Goal: Information Seeking & Learning: Learn about a topic

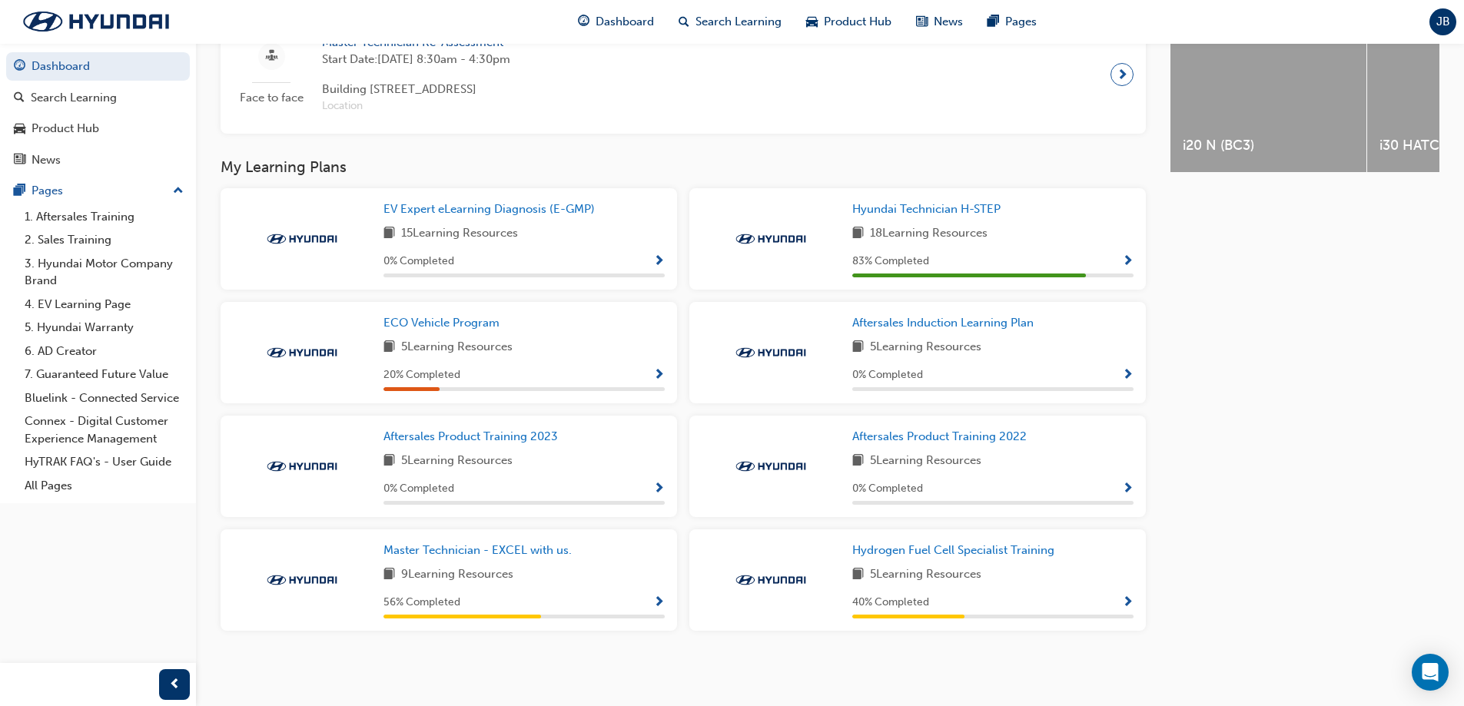
scroll to position [674, 0]
click at [649, 374] on div "20 % Completed" at bounding box center [523, 375] width 281 height 19
click at [660, 371] on span "Show Progress" at bounding box center [659, 376] width 12 height 14
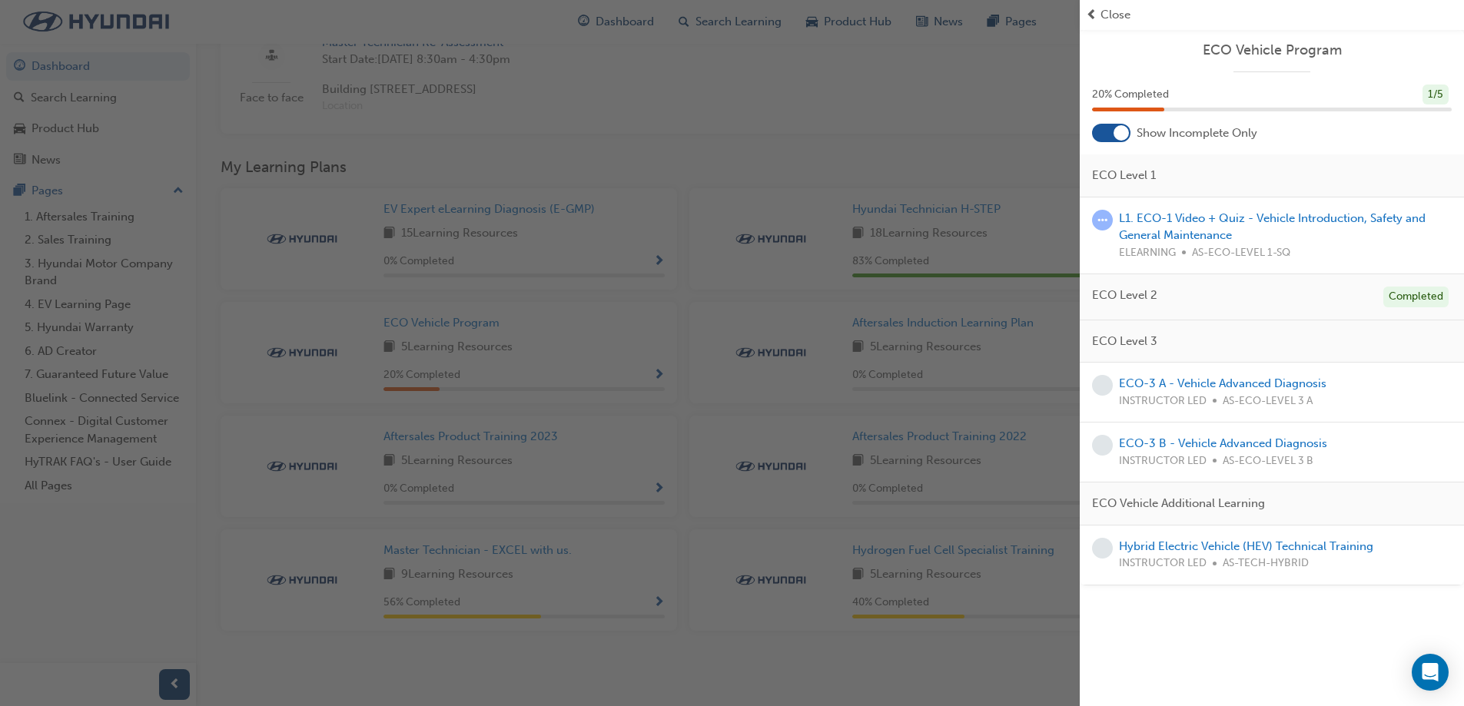
click at [815, 145] on div "button" at bounding box center [540, 353] width 1080 height 706
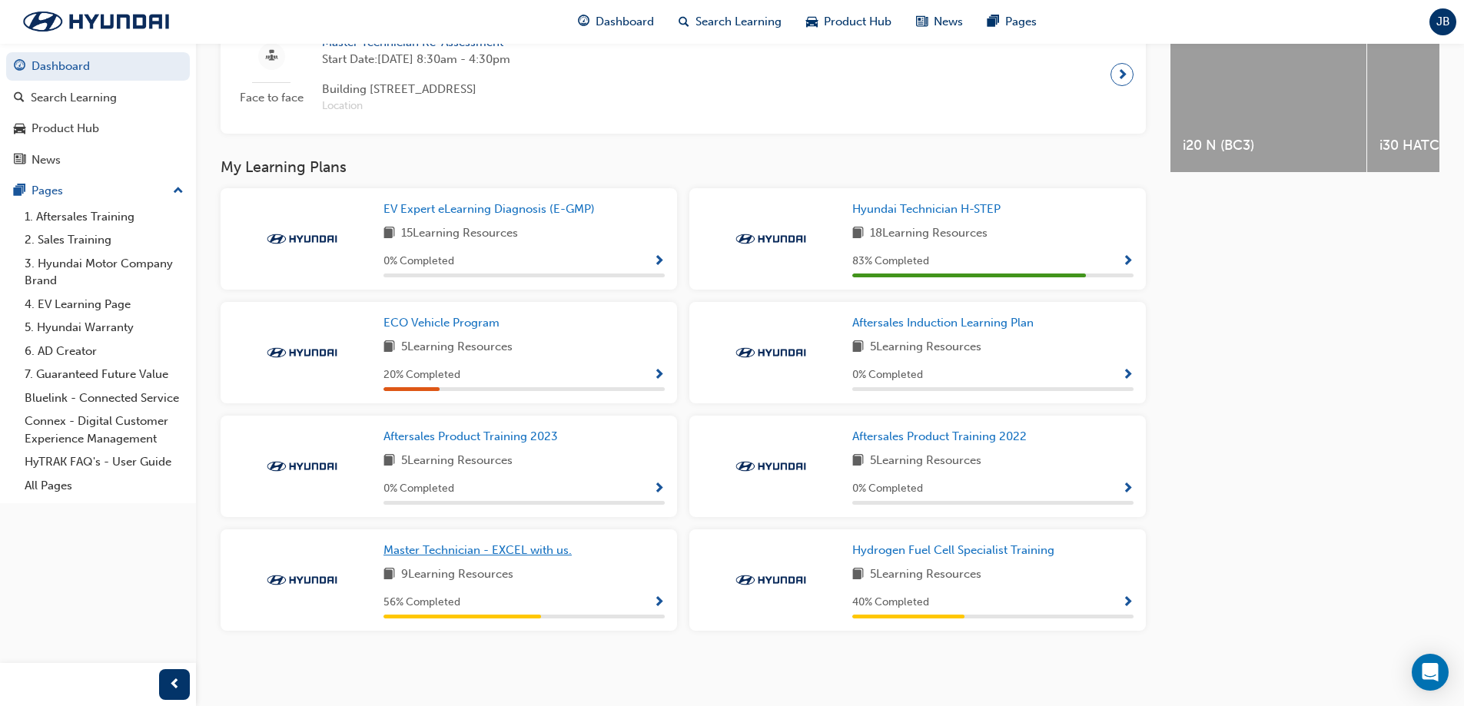
click at [540, 543] on span "Master Technician - EXCEL with us." at bounding box center [477, 550] width 188 height 14
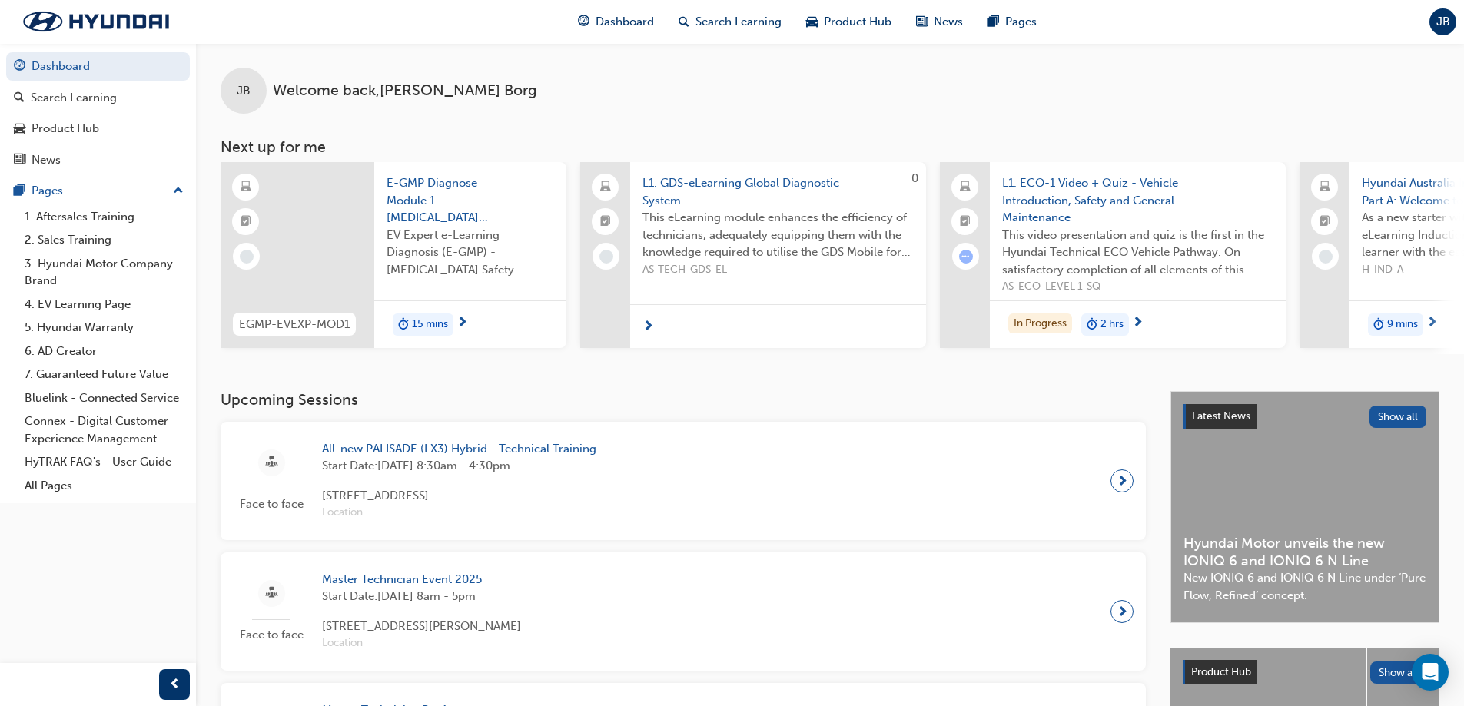
click at [571, 452] on span "All-new PALISADE (LX3) Hybrid - Technical Training" at bounding box center [459, 449] width 274 height 18
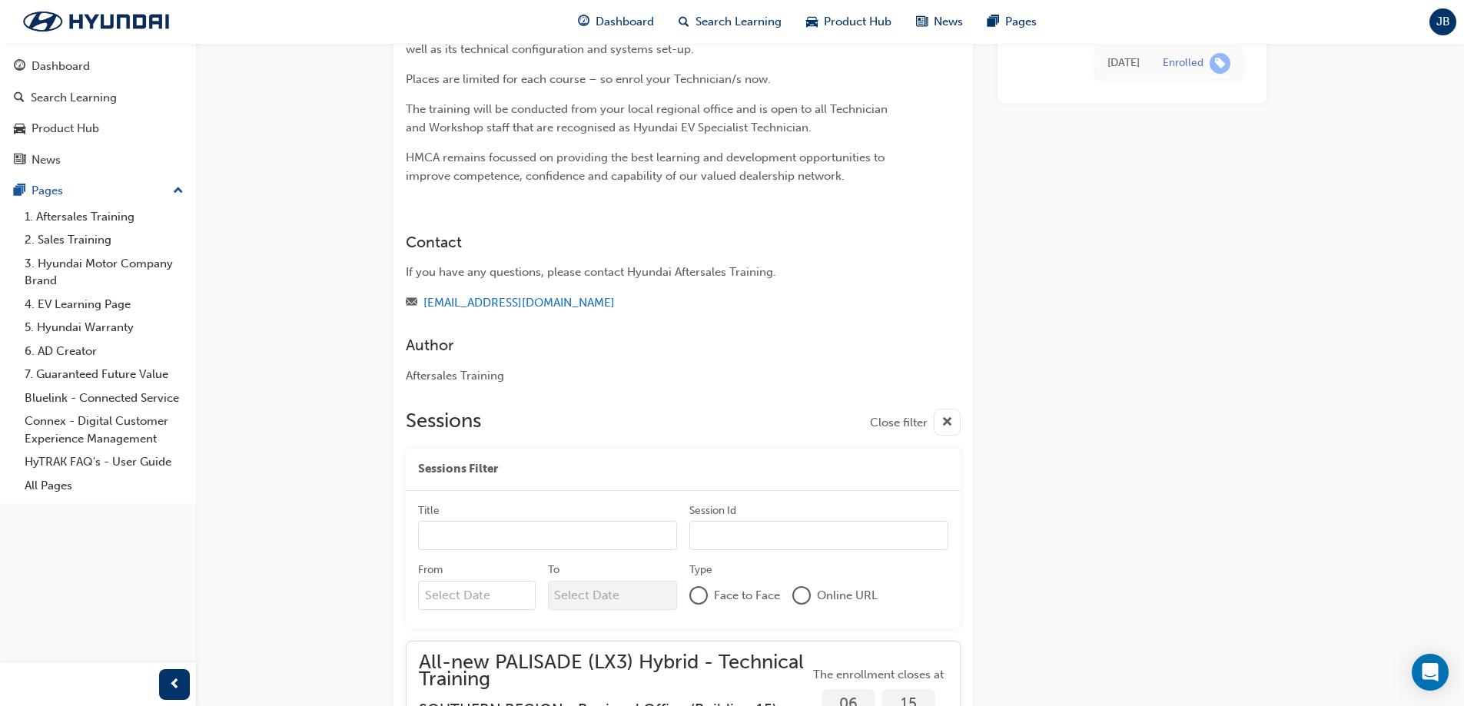
scroll to position [2798, 0]
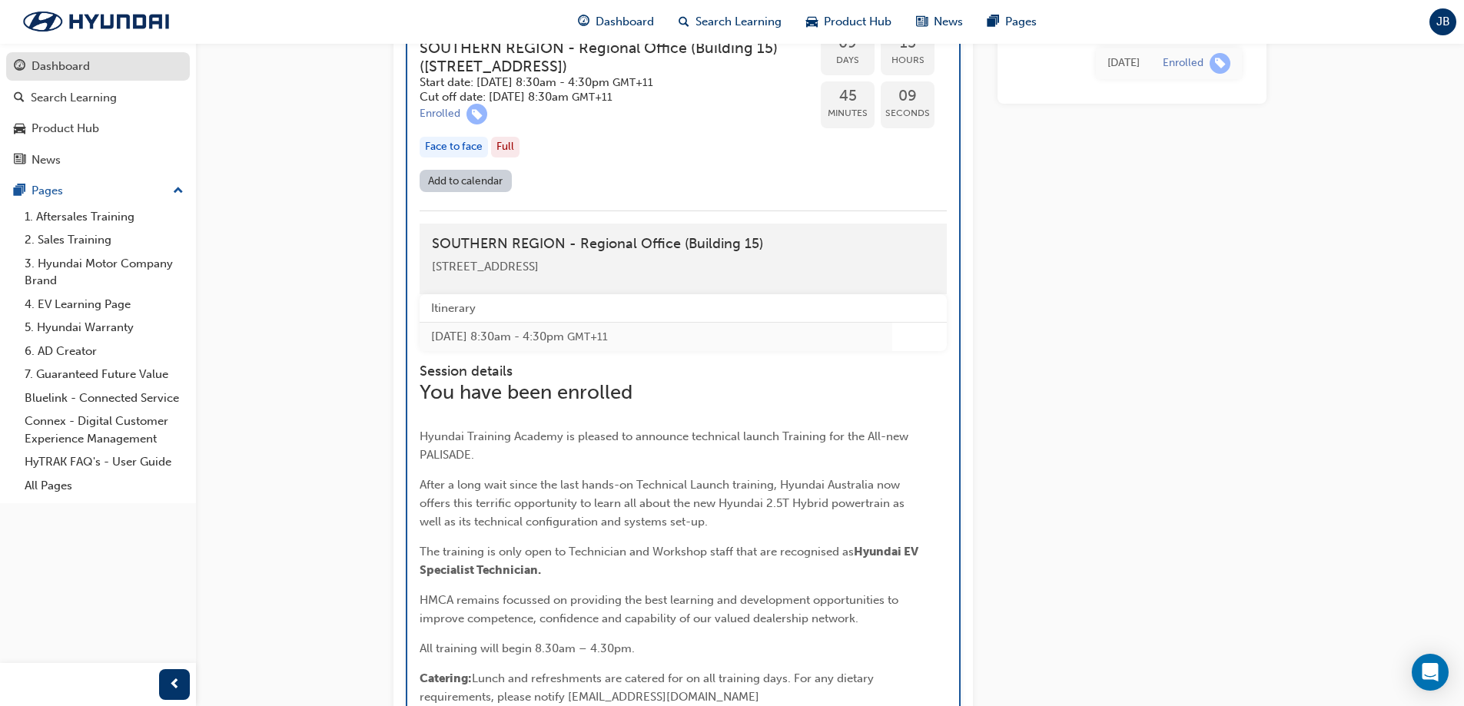
click at [83, 74] on div "Dashboard" at bounding box center [61, 67] width 58 height 18
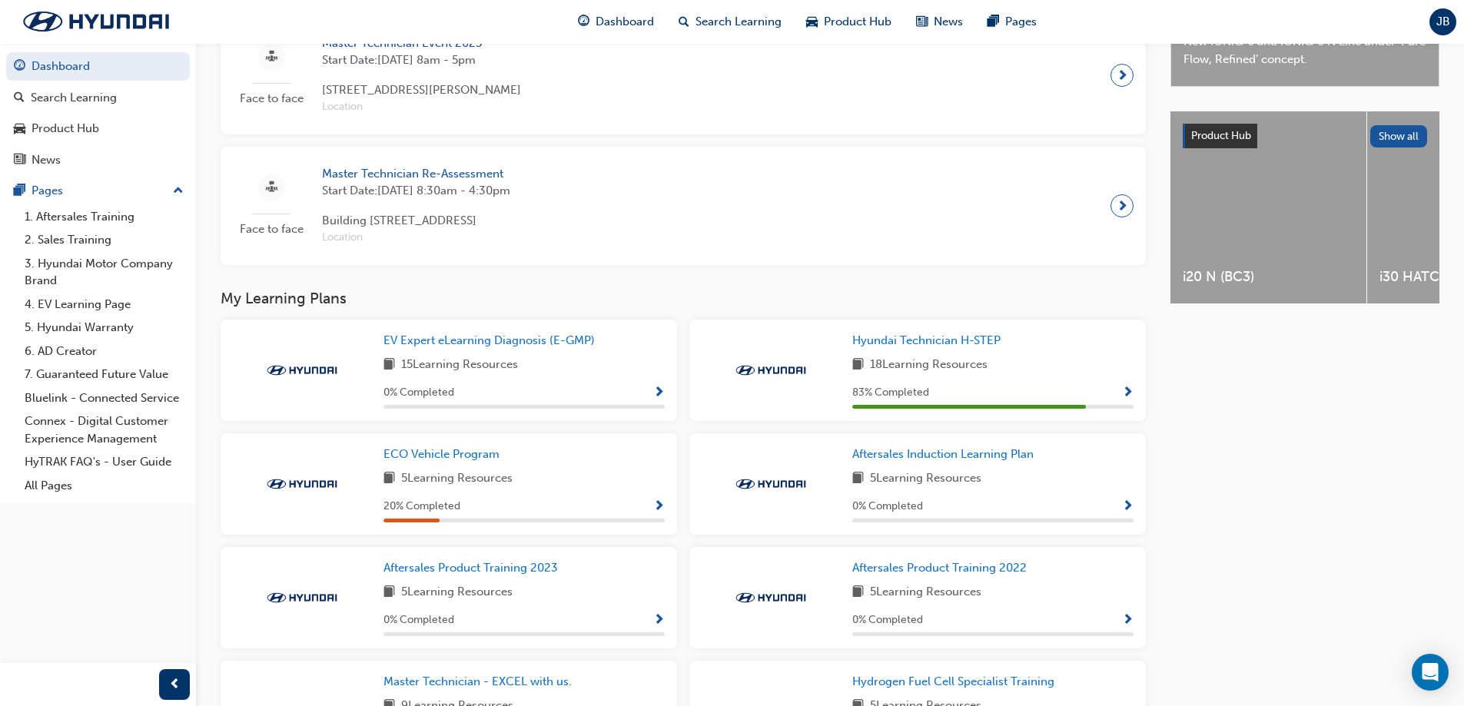
scroll to position [538, 0]
click at [577, 346] on span "EV Expert eLearning Diagnosis (E-GMP)" at bounding box center [488, 339] width 211 height 14
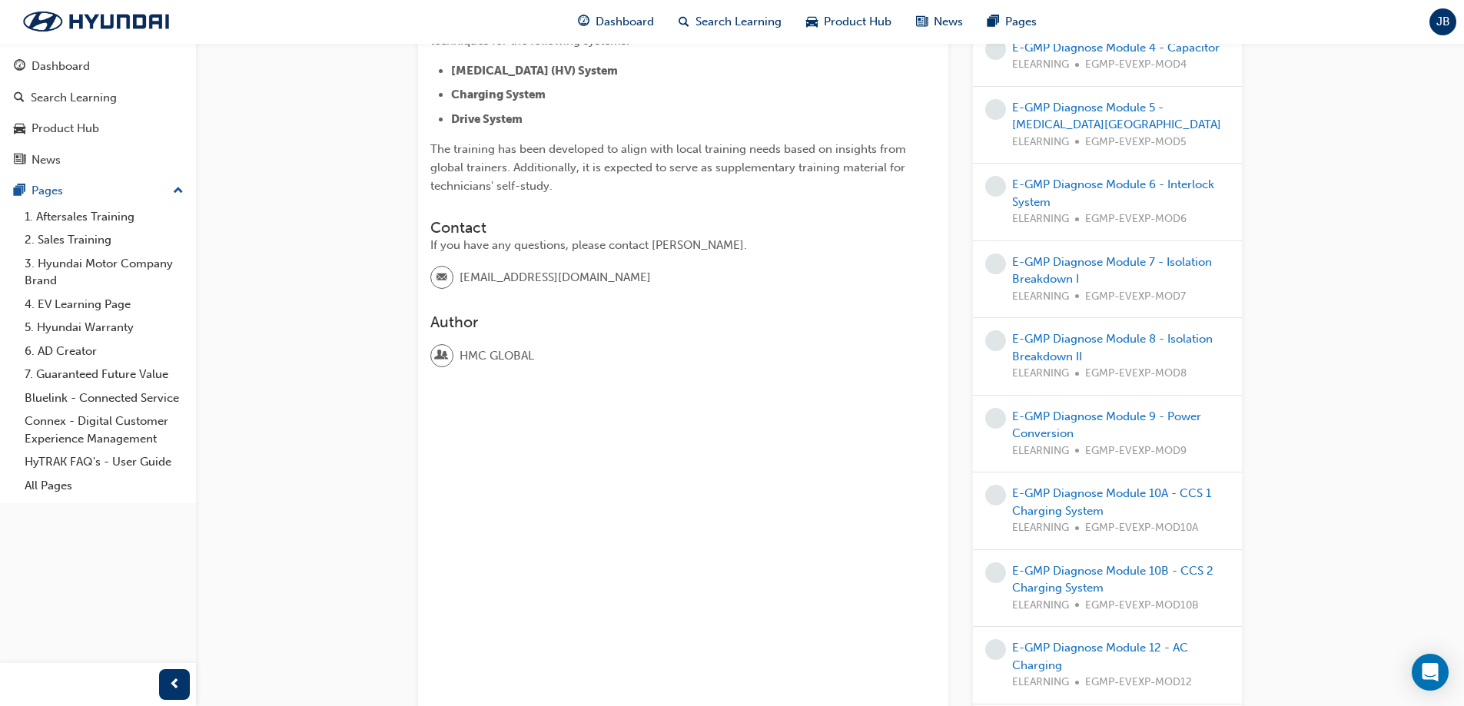
scroll to position [461, 0]
